Goal: Ask a question: Seek information or help from site administrators or community

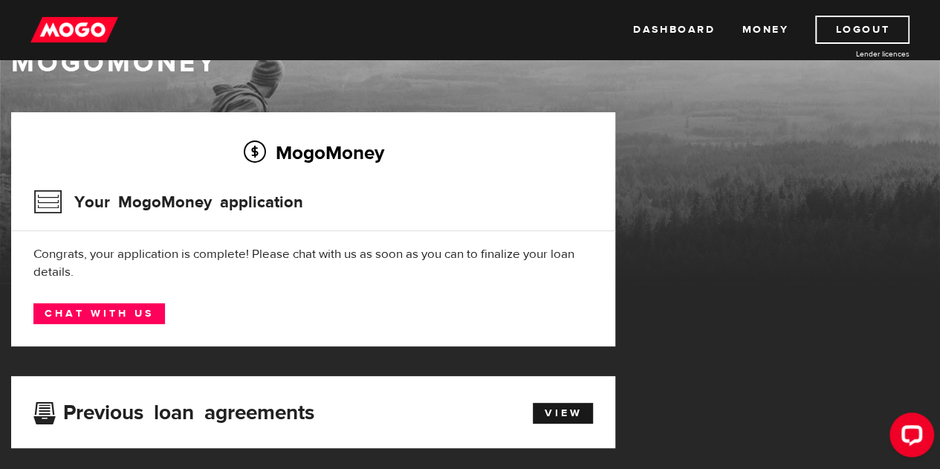
scroll to position [74, 0]
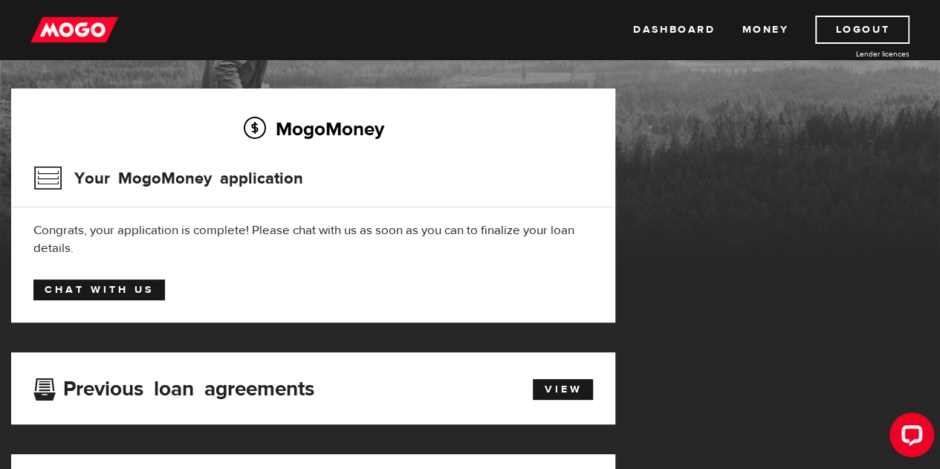
click at [99, 291] on link "Chat with us" at bounding box center [98, 289] width 131 height 21
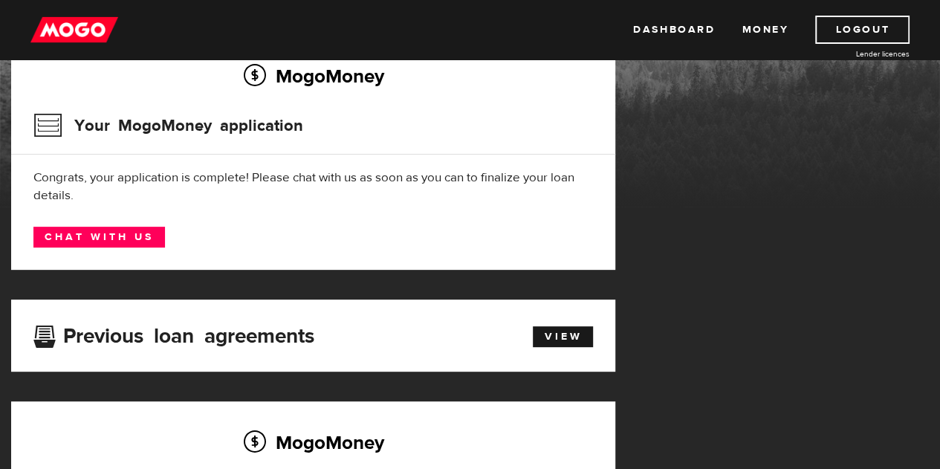
scroll to position [149, 0]
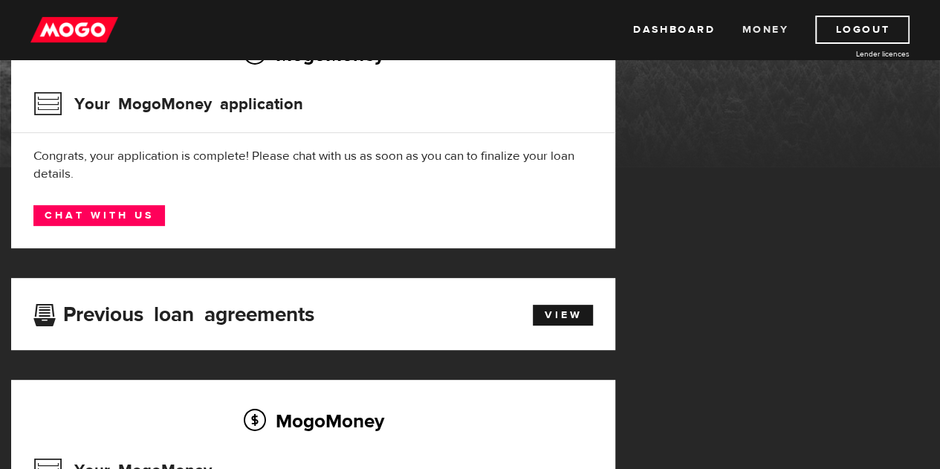
click at [761, 25] on link "Money" at bounding box center [764, 30] width 47 height 28
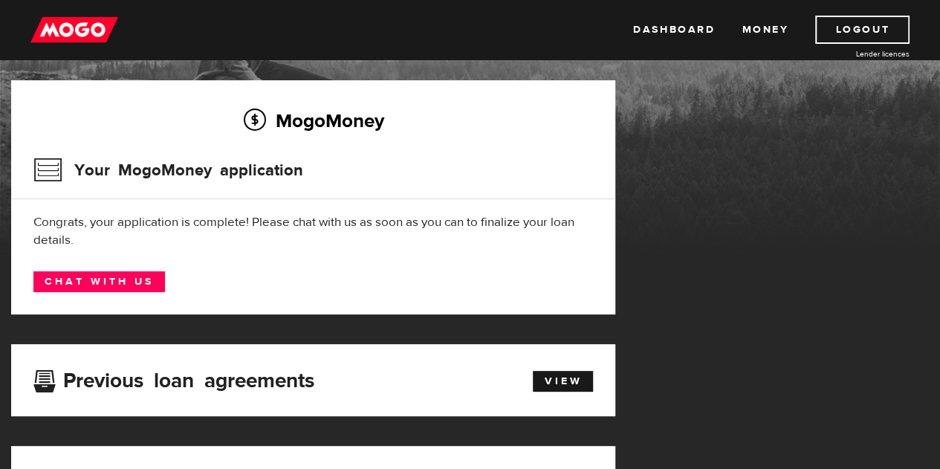
scroll to position [74, 0]
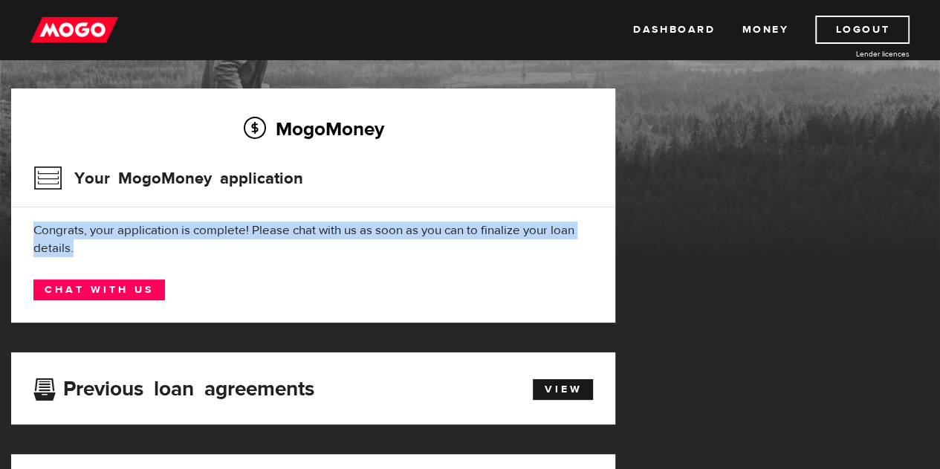
drag, startPoint x: 74, startPoint y: 253, endPoint x: 31, endPoint y: 229, distance: 49.6
click at [31, 229] on div "MogoMoney Your MogoMoney application Congrats, your application is complete! Pl…" at bounding box center [313, 205] width 604 height 234
copy div "Congrats, your application is complete! Please chat with us as soon as you can …"
click at [860, 23] on link "Logout" at bounding box center [862, 30] width 94 height 28
